Goal: Task Accomplishment & Management: Manage account settings

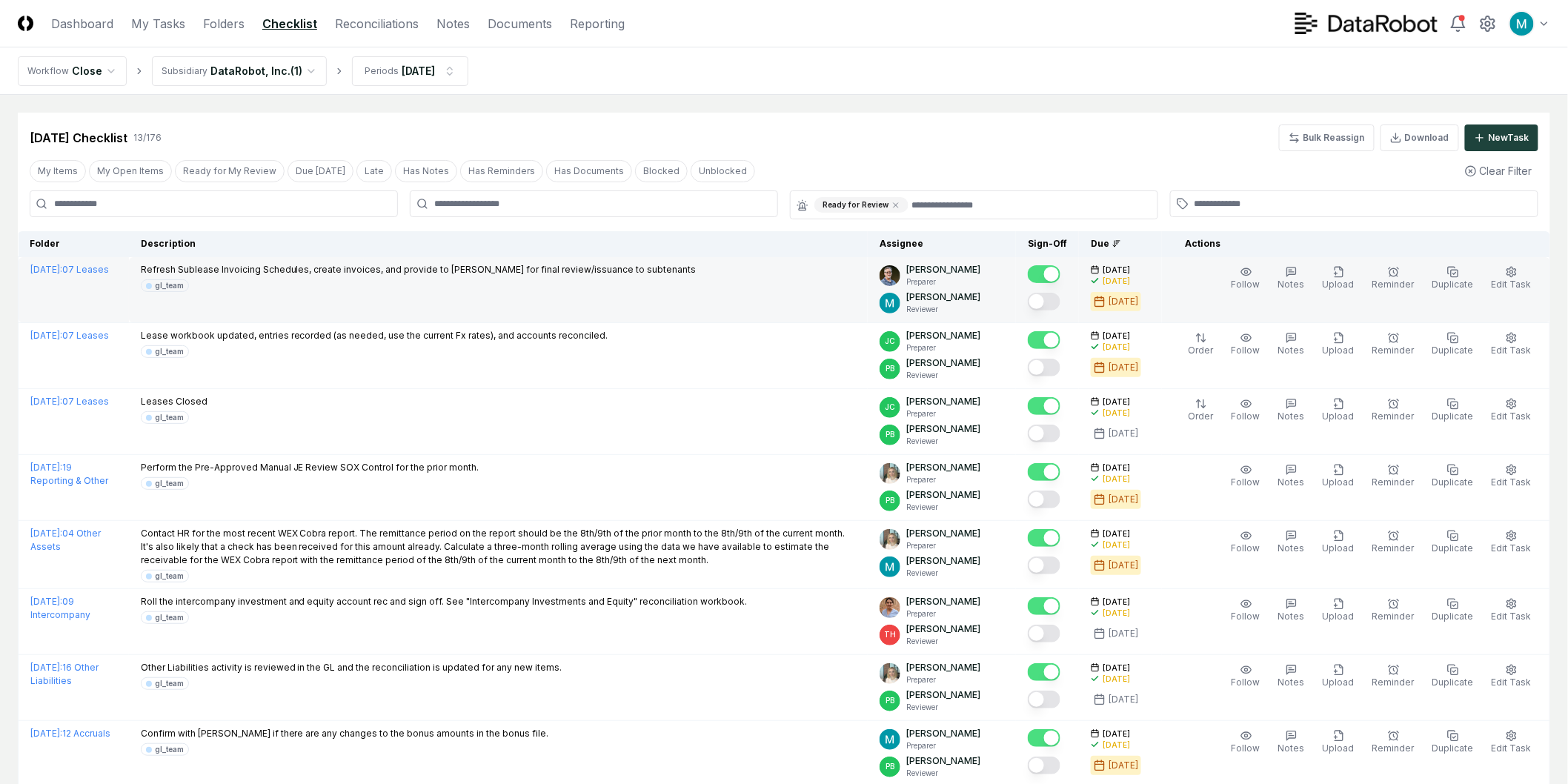
click at [1061, 296] on button "Mark complete" at bounding box center [1044, 301] width 33 height 18
click at [60, 179] on button "My Items" at bounding box center [58, 171] width 56 height 22
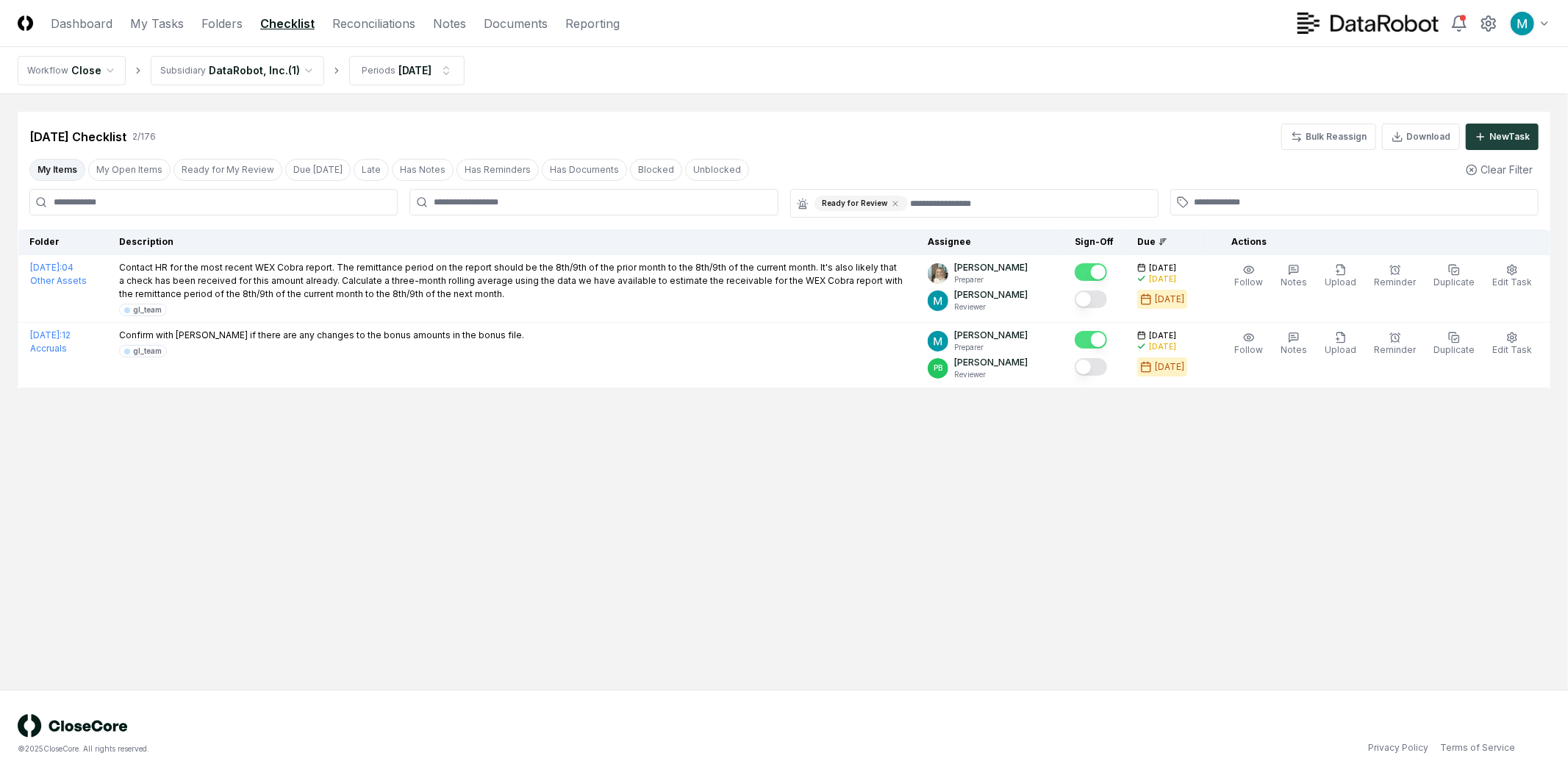
click at [217, 91] on nav "Workflow Close Subsidiary DataRobot, Inc. ( 1 ) Periods [DATE]" at bounding box center [784, 70] width 1568 height 47
click at [226, 74] on html "CloseCore Dashboard My Tasks Folders Checklist Reconciliations Notes Documents …" at bounding box center [784, 389] width 1568 height 778
click at [958, 529] on main "Cancel Reassign [DATE] Checklist 2 / 176 Bulk Reassign Download New Task My Ite…" at bounding box center [784, 392] width 1568 height 596
click at [895, 203] on icon at bounding box center [896, 204] width 9 height 9
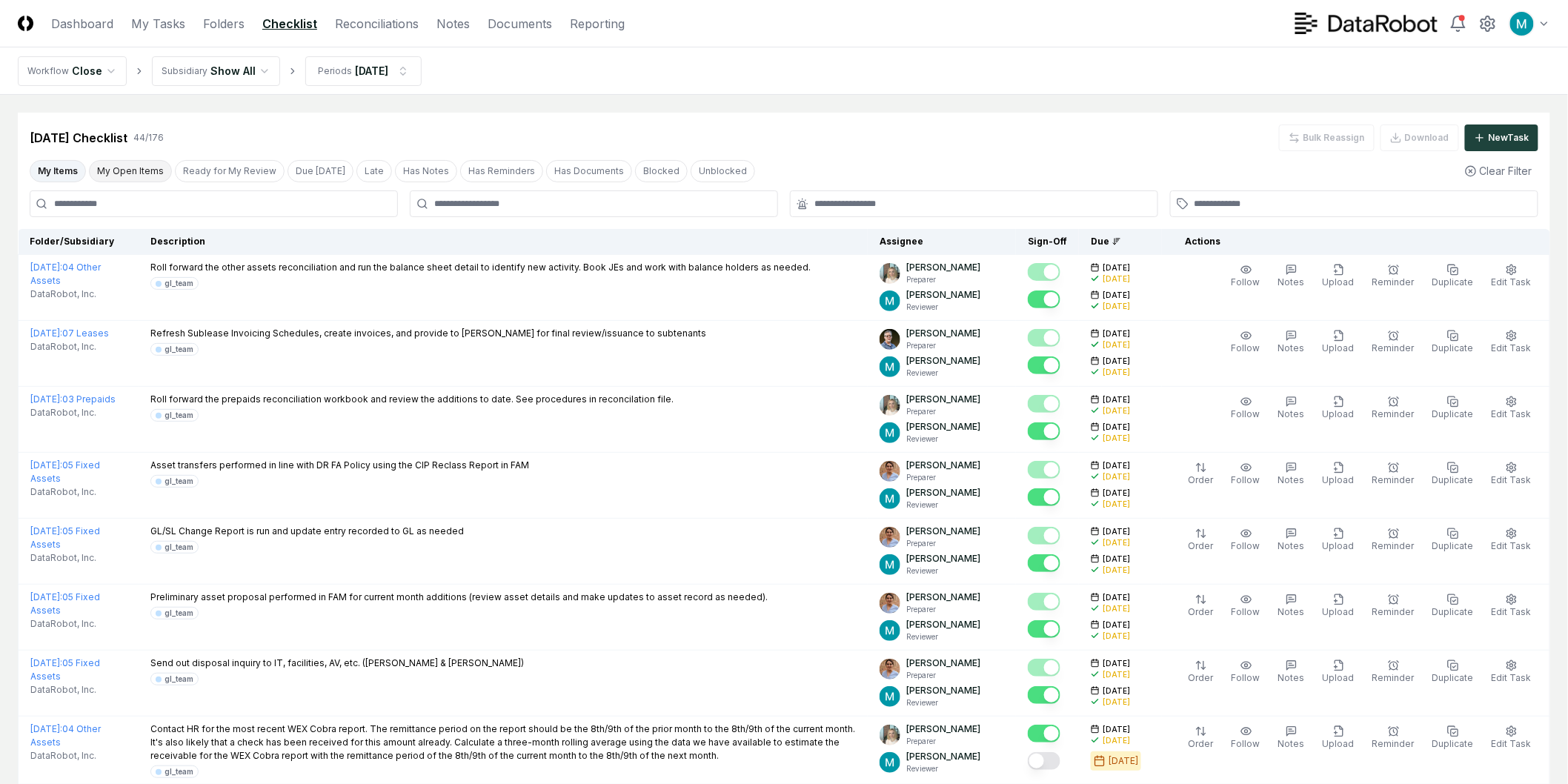
click at [143, 166] on button "My Open Items" at bounding box center [130, 171] width 83 height 22
